Goal: Transaction & Acquisition: Purchase product/service

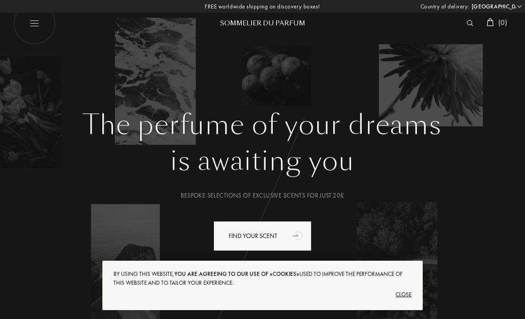
click at [401, 292] on div "Close" at bounding box center [262, 294] width 298 height 14
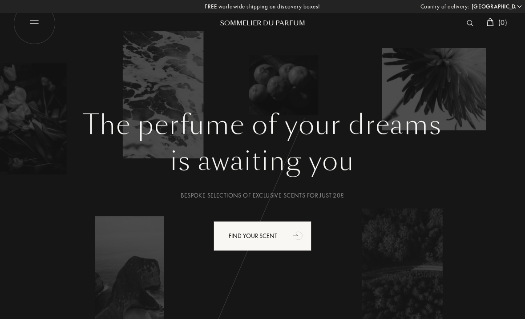
click at [255, 232] on div "Find your scent" at bounding box center [262, 236] width 98 height 30
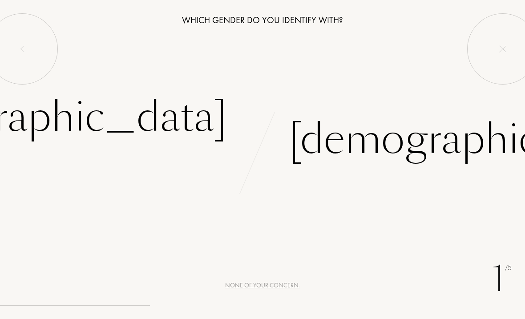
click at [170, 118] on div "[DEMOGRAPHIC_DATA]" at bounding box center [41, 117] width 371 height 60
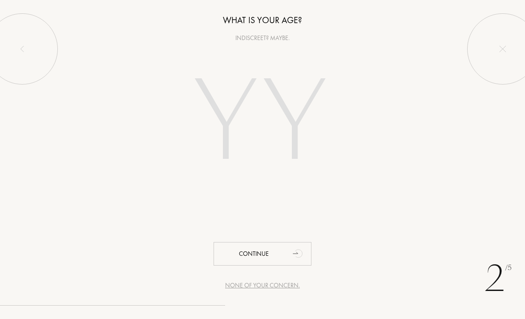
click at [231, 118] on input "number" at bounding box center [262, 123] width 191 height 153
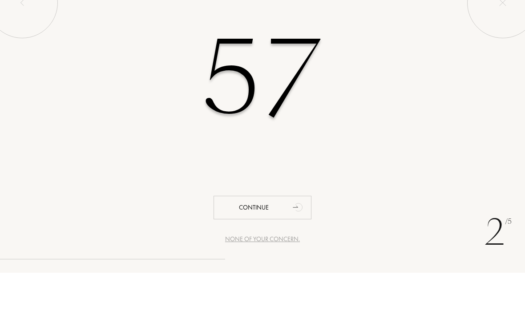
type input "57"
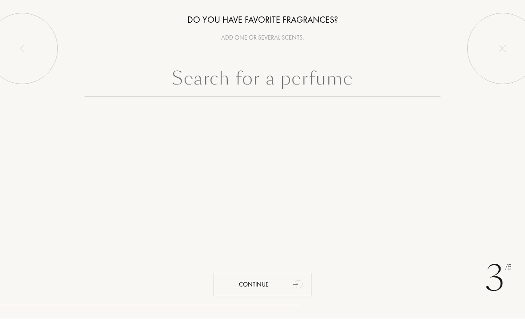
click at [242, 36] on div "Add one or several scents." at bounding box center [262, 37] width 525 height 9
click at [255, 36] on div "Add one or several scents." at bounding box center [262, 37] width 525 height 9
click at [259, 38] on div "Add one or several scents." at bounding box center [262, 37] width 525 height 9
click at [271, 35] on div "Add one or several scents." at bounding box center [262, 37] width 525 height 9
click at [196, 84] on input "text" at bounding box center [262, 81] width 356 height 32
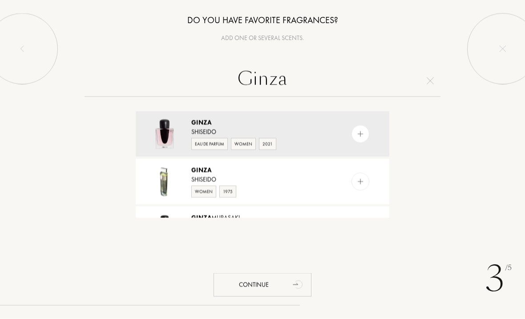
type input "Ginza"
click at [204, 142] on div "Eau de Parfum" at bounding box center [209, 144] width 36 height 12
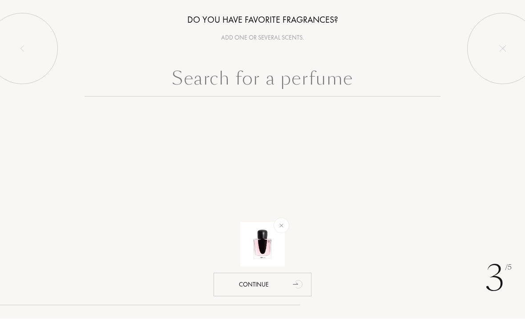
click at [262, 86] on input "text" at bounding box center [262, 81] width 356 height 32
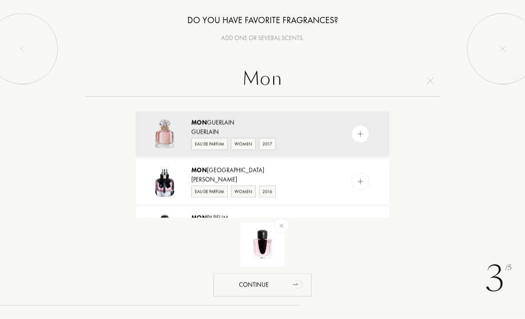
type input "Mon"
click at [206, 144] on div "Eau de Parfum" at bounding box center [209, 144] width 36 height 12
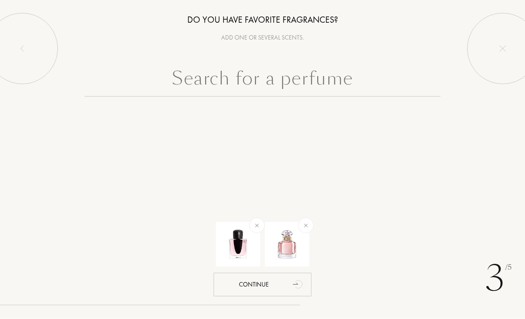
click at [276, 78] on input "text" at bounding box center [262, 81] width 356 height 32
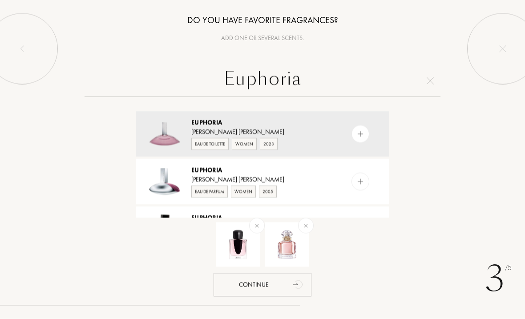
type input "Euphoria"
click at [211, 141] on div "Eau de Toilette" at bounding box center [209, 144] width 37 height 12
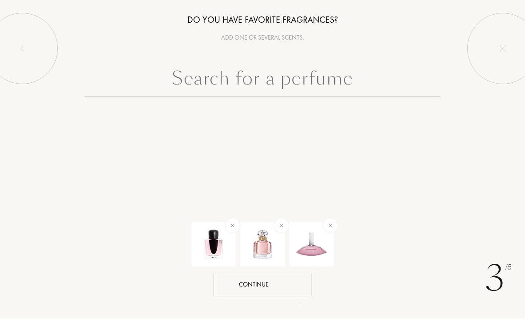
click at [235, 285] on div "Continue" at bounding box center [262, 285] width 98 height 24
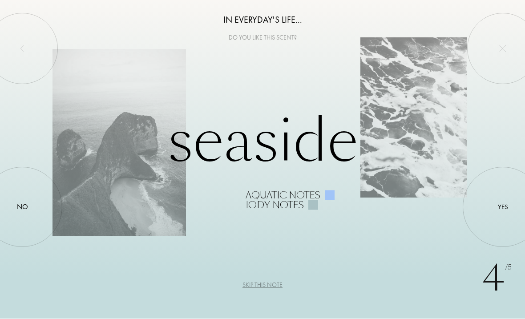
click at [265, 285] on div "Skip this note" at bounding box center [262, 285] width 40 height 9
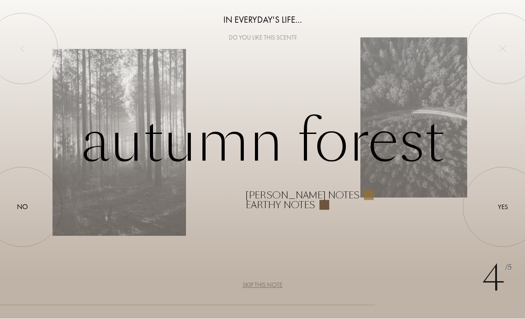
click at [258, 281] on div "Skip this note" at bounding box center [262, 285] width 40 height 9
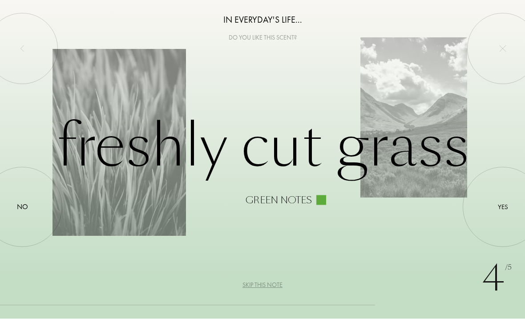
click at [258, 286] on div "Skip this note" at bounding box center [262, 285] width 40 height 9
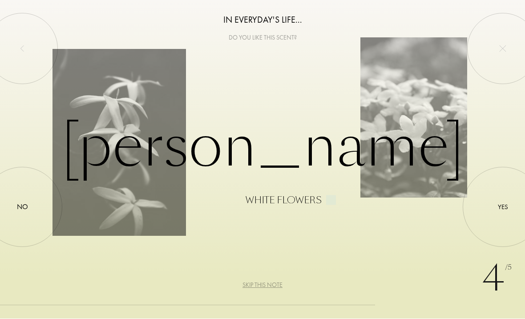
click at [261, 289] on div "Skip this note" at bounding box center [262, 285] width 40 height 9
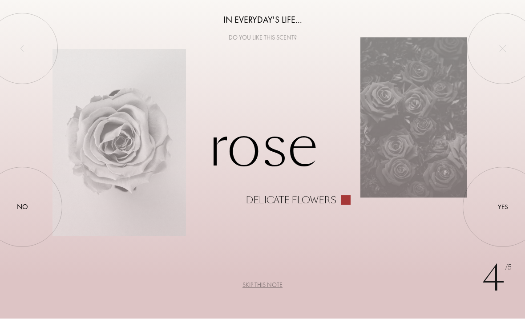
click at [258, 285] on div "Skip this note" at bounding box center [262, 285] width 40 height 9
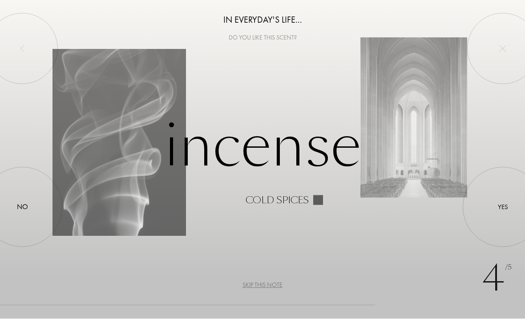
click at [259, 284] on div "Skip this note" at bounding box center [262, 285] width 40 height 9
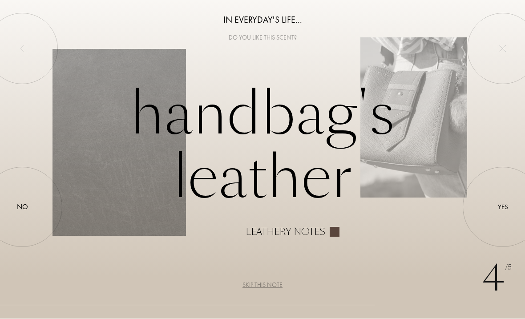
click at [257, 286] on div "Skip this note" at bounding box center [262, 285] width 40 height 9
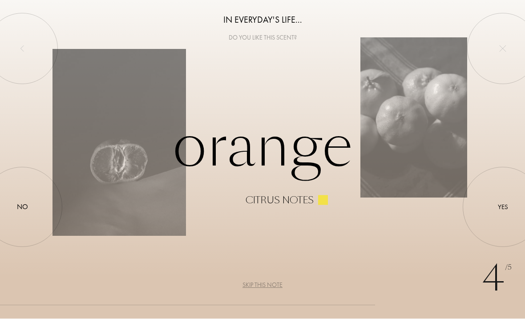
click at [502, 207] on div at bounding box center [502, 207] width 0 height 0
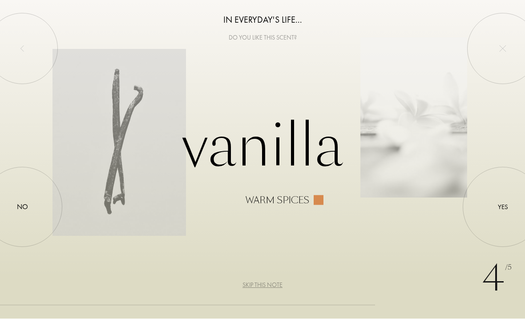
click at [506, 205] on div "Yes" at bounding box center [502, 207] width 10 height 10
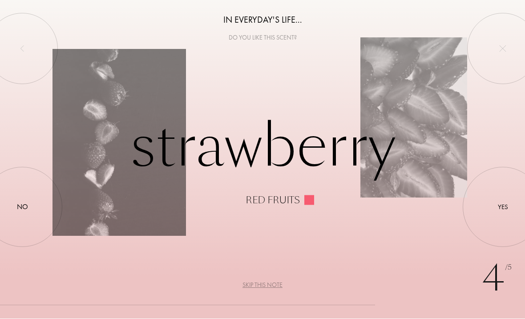
click at [270, 283] on div "Skip this note" at bounding box center [262, 285] width 40 height 9
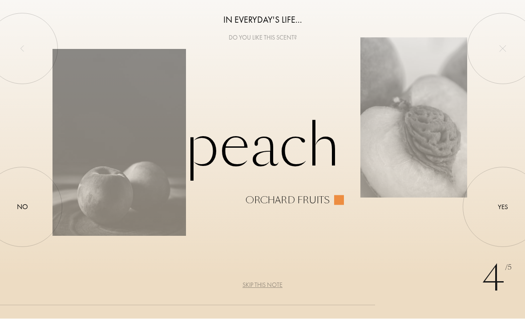
click at [261, 284] on div "Skip this note" at bounding box center [262, 285] width 40 height 9
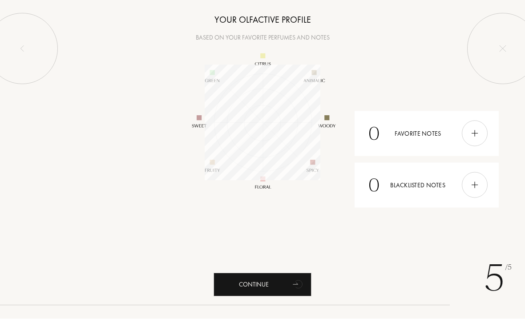
scroll to position [116, 116]
click at [281, 279] on div "Continue" at bounding box center [262, 285] width 98 height 24
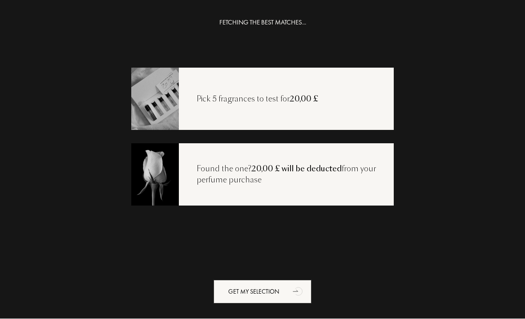
click at [333, 98] on div "Pick 5 fragrances to test for 20,00 £" at bounding box center [257, 100] width 157 height 12
click at [248, 100] on div "Pick 5 fragrances to test for 20,00 £" at bounding box center [257, 100] width 157 height 12
click at [276, 289] on div "Get my selection" at bounding box center [262, 292] width 98 height 24
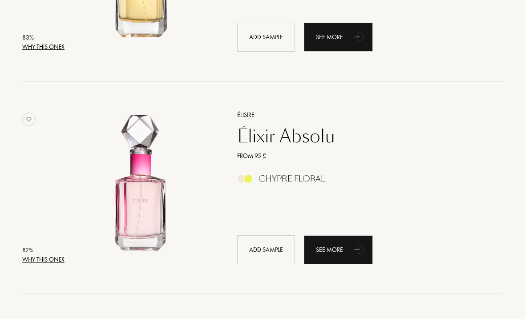
scroll to position [1529, 0]
click at [311, 134] on div "Élixir Absolu" at bounding box center [359, 135] width 259 height 21
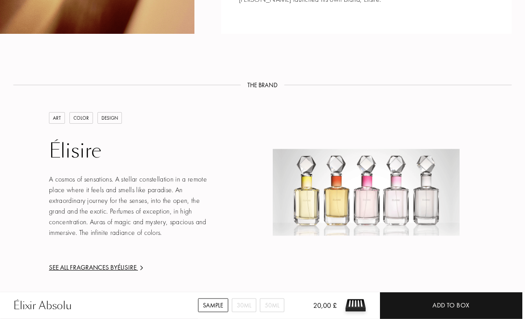
scroll to position [1134, 0]
click at [91, 262] on div "See all fragrances by Élisire" at bounding box center [131, 267] width 165 height 10
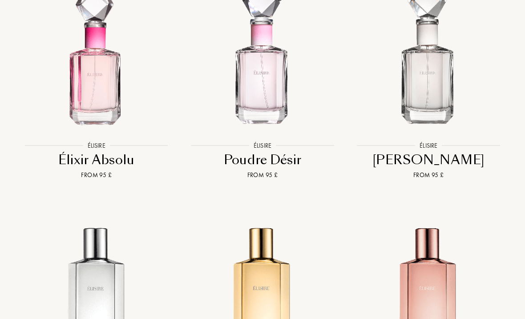
scroll to position [1147, 0]
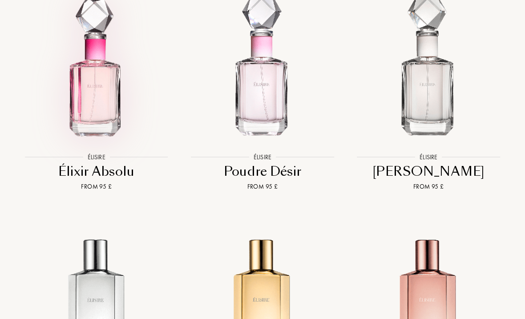
click at [96, 99] on img at bounding box center [96, 67] width 149 height 149
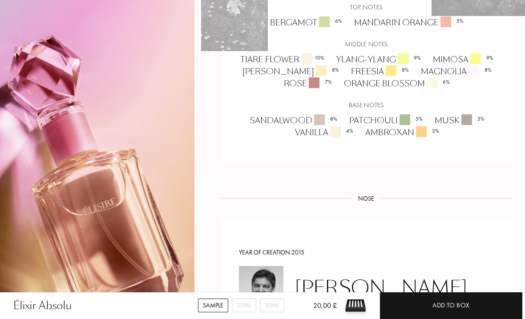
scroll to position [628, 0]
